Goal: Find contact information: Find contact information

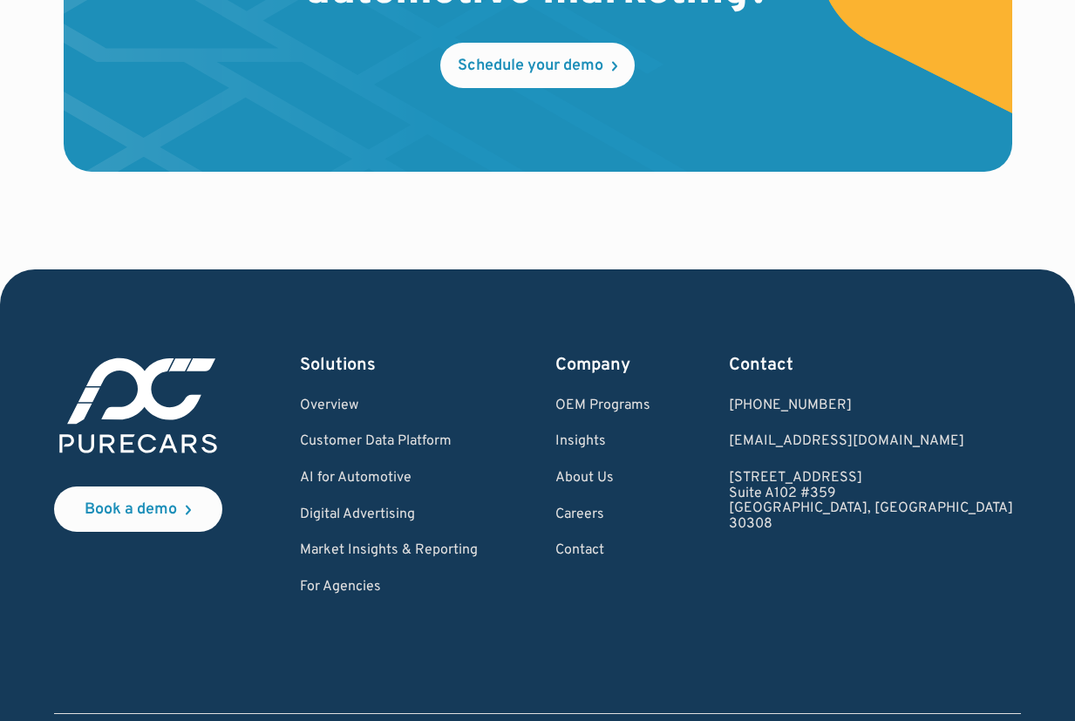
scroll to position [5157, 0]
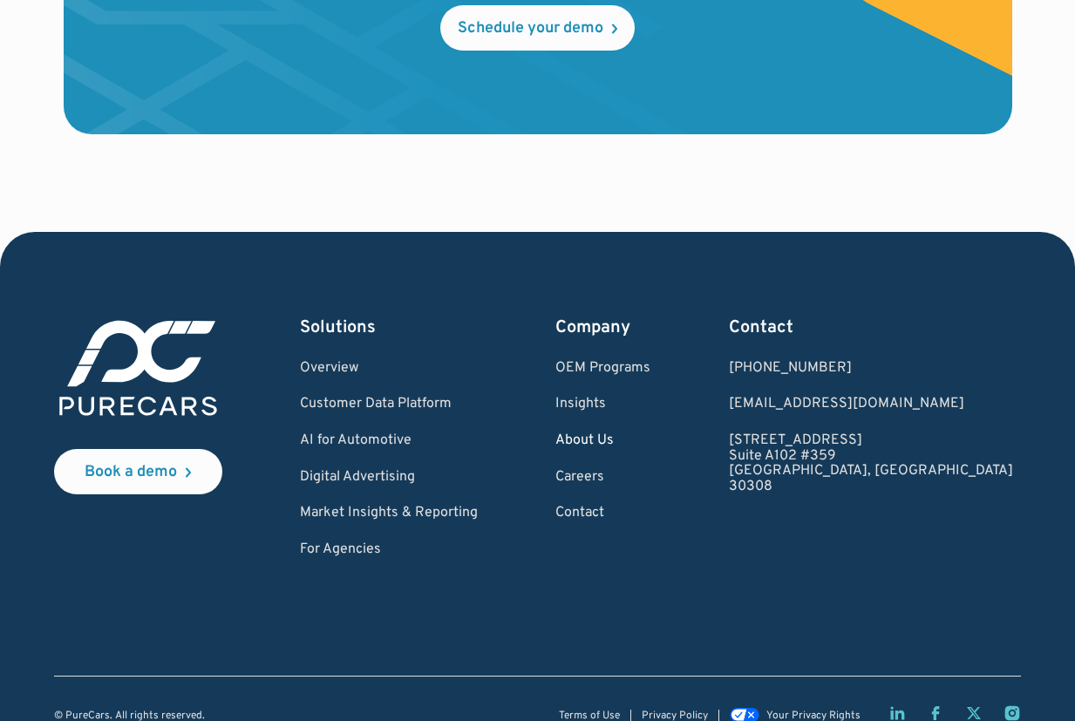
click at [650, 433] on link "About Us" at bounding box center [602, 441] width 95 height 16
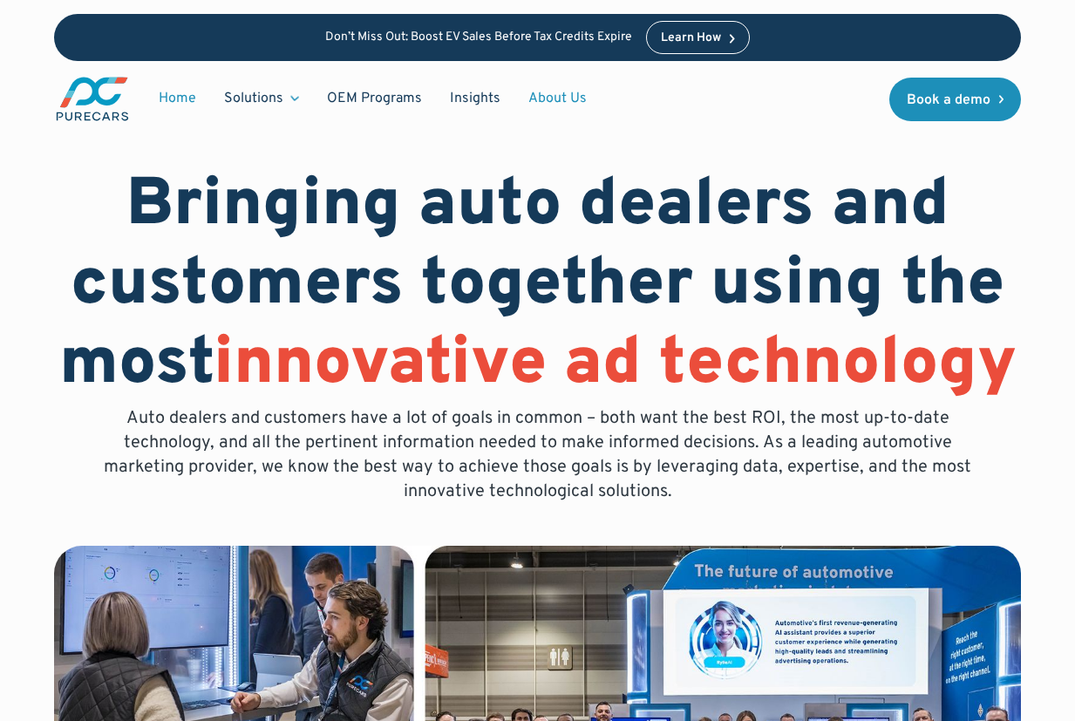
click at [196, 94] on link "Home" at bounding box center [177, 98] width 65 height 33
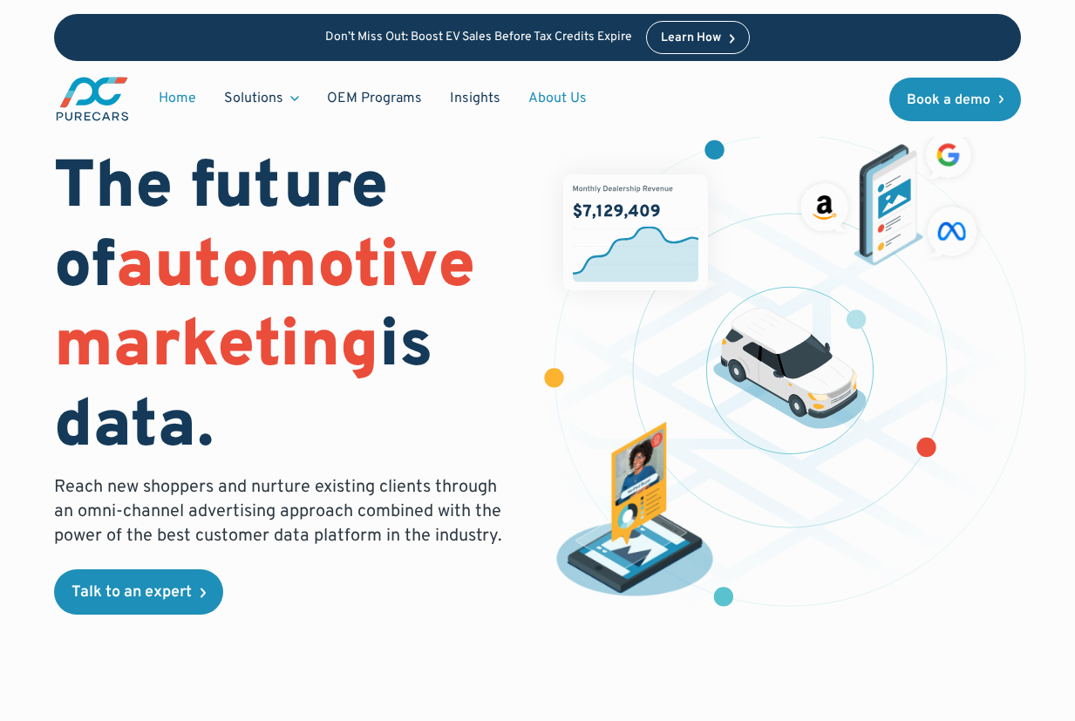
click at [550, 99] on link "About Us" at bounding box center [557, 98] width 86 height 33
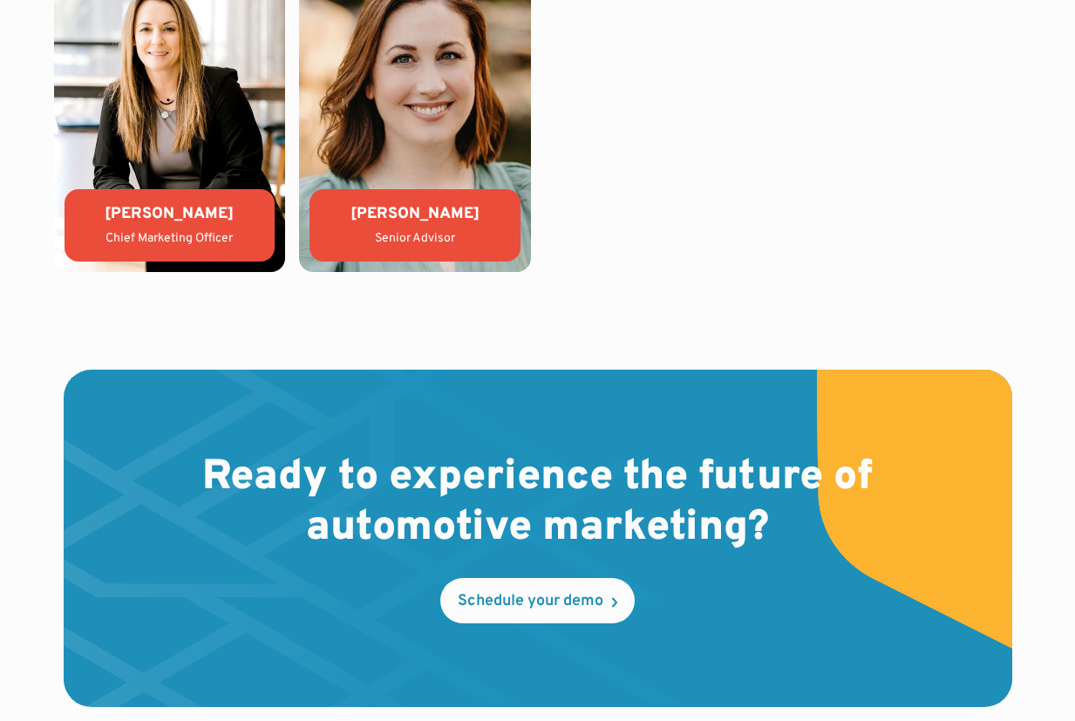
scroll to position [4847, 0]
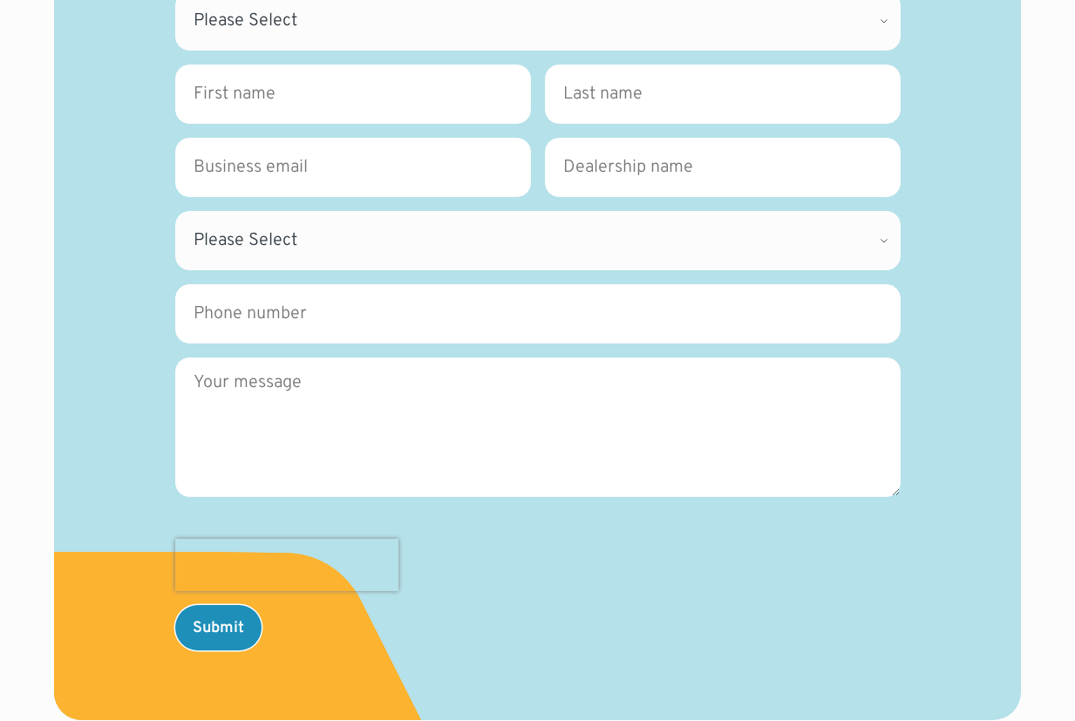
scroll to position [989, 0]
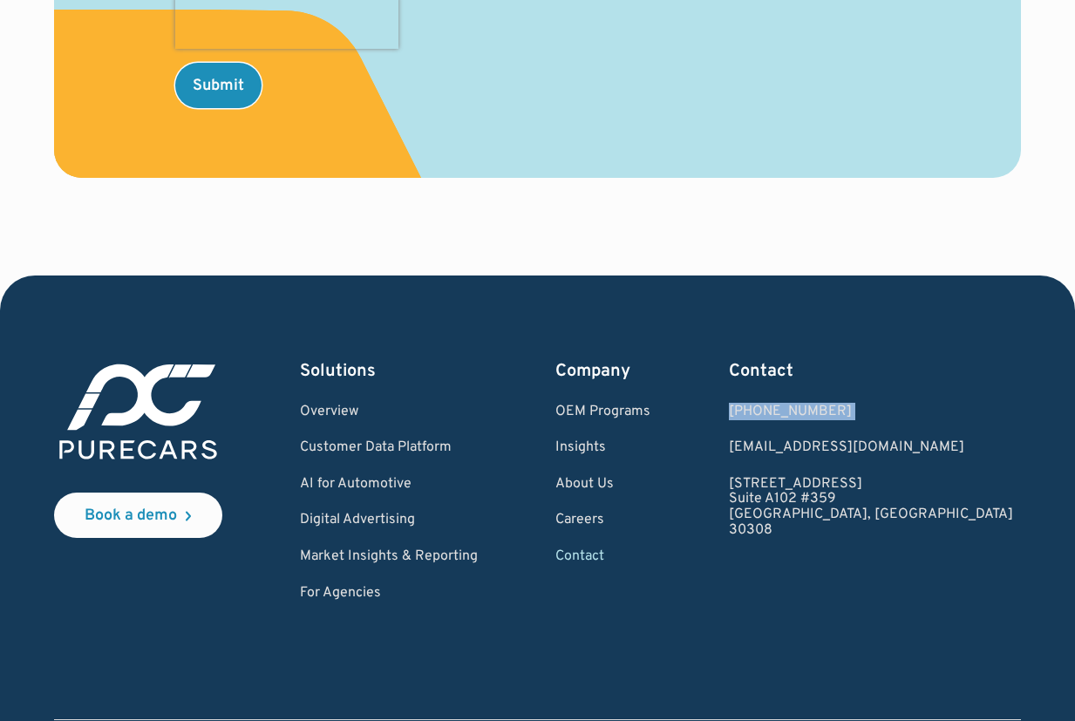
drag, startPoint x: 997, startPoint y: 449, endPoint x: 839, endPoint y: 394, distance: 167.1
click at [839, 394] on div "Book a demo Solutions Overview Customer Data Platform AI for Automotive Digital…" at bounding box center [538, 480] width 968 height 242
drag, startPoint x: 1034, startPoint y: 447, endPoint x: 1015, endPoint y: 446, distance: 19.2
click at [1033, 447] on div "Book a demo Solutions Overview Customer Data Platform AI for Automotive Digital…" at bounding box center [537, 534] width 1075 height 519
drag, startPoint x: 980, startPoint y: 453, endPoint x: 842, endPoint y: 408, distance: 145.0
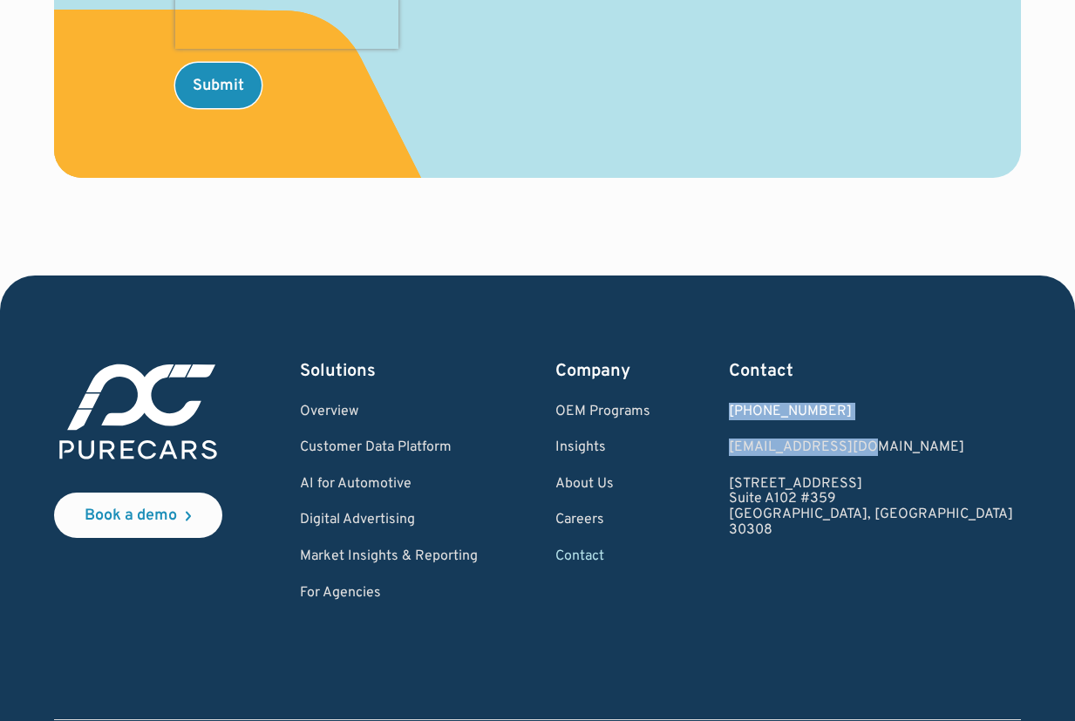
click at [842, 408] on div "Book a demo Solutions Overview Customer Data Platform AI for Automotive Digital…" at bounding box center [538, 480] width 968 height 242
copy div "[PHONE_NUMBER] [EMAIL_ADDRESS][DOMAIN_NAME]"
